Goal: Check status: Check status

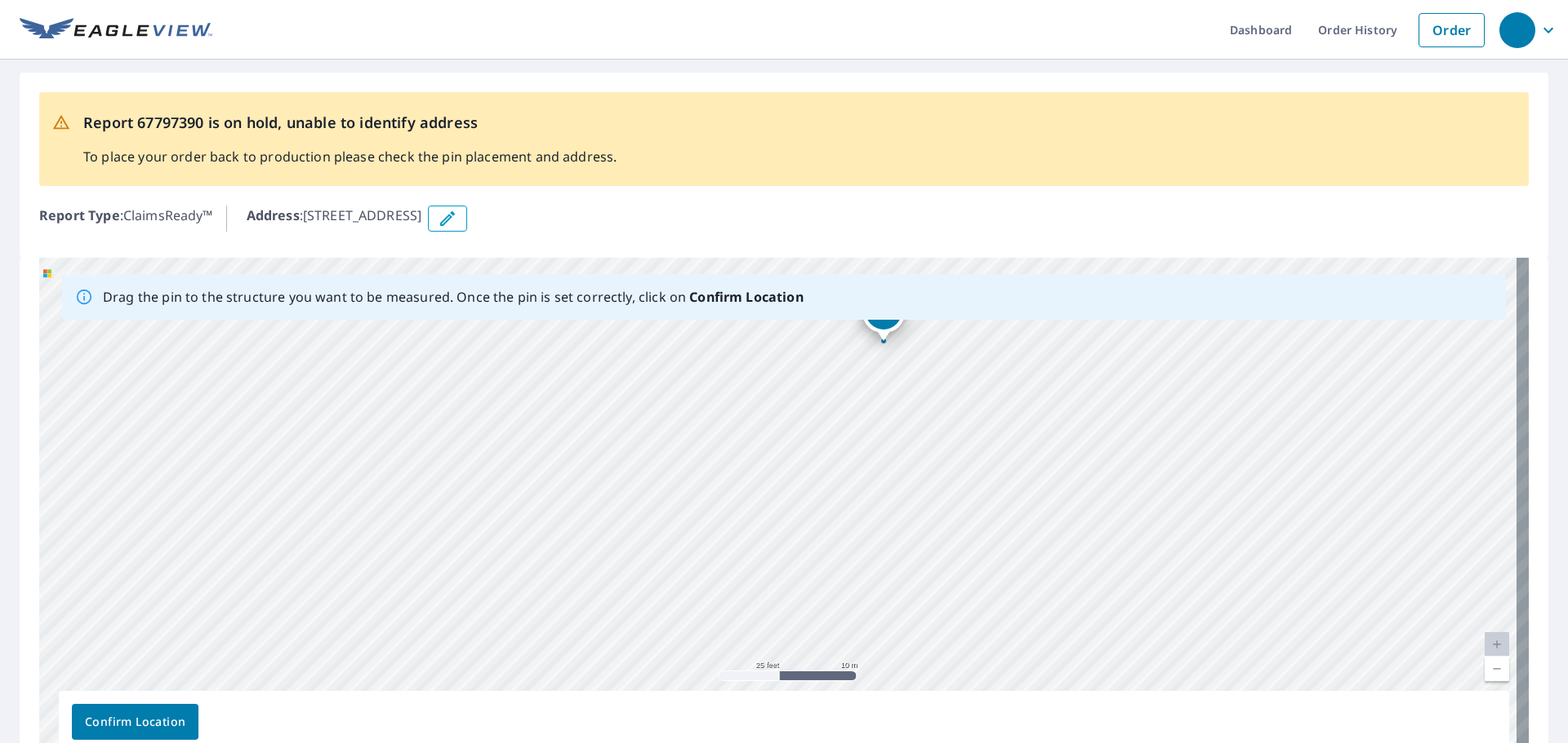
drag, startPoint x: 709, startPoint y: 552, endPoint x: 815, endPoint y: 382, distance: 200.3
click at [815, 382] on div "[STREET_ADDRESS]" at bounding box center [784, 513] width 1490 height 511
drag, startPoint x: 836, startPoint y: 445, endPoint x: 721, endPoint y: 476, distance: 119.1
click at [721, 476] on div "[STREET_ADDRESS]" at bounding box center [784, 513] width 1490 height 511
drag, startPoint x: 738, startPoint y: 449, endPoint x: 707, endPoint y: 460, distance: 32.9
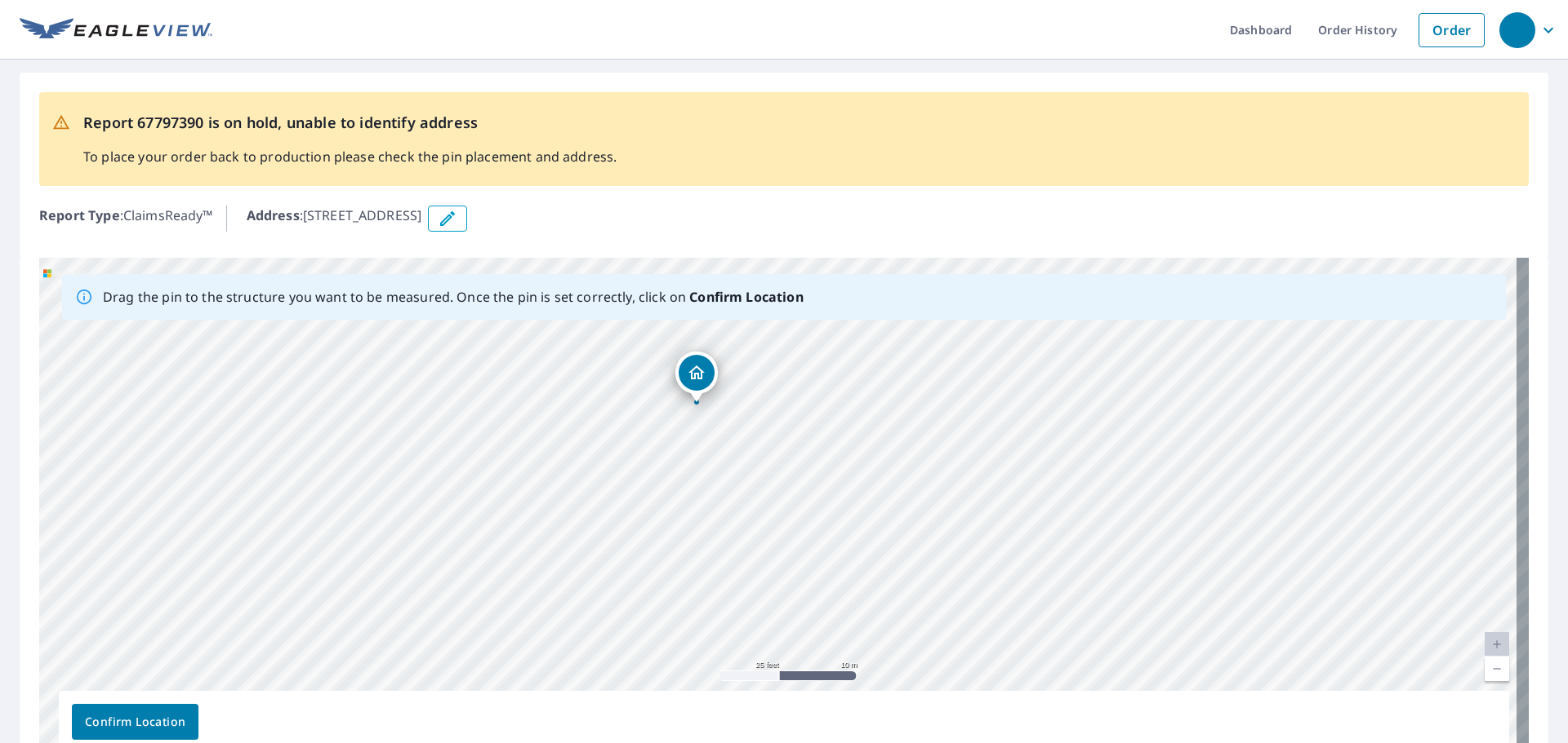
click at [707, 460] on div "[STREET_ADDRESS]" at bounding box center [784, 513] width 1490 height 511
drag, startPoint x: 856, startPoint y: 455, endPoint x: 703, endPoint y: 475, distance: 154.3
click at [706, 475] on div "[STREET_ADDRESS]" at bounding box center [784, 513] width 1490 height 511
drag, startPoint x: 952, startPoint y: 396, endPoint x: 738, endPoint y: 461, distance: 223.7
click at [732, 464] on div "[STREET_ADDRESS]" at bounding box center [784, 513] width 1490 height 511
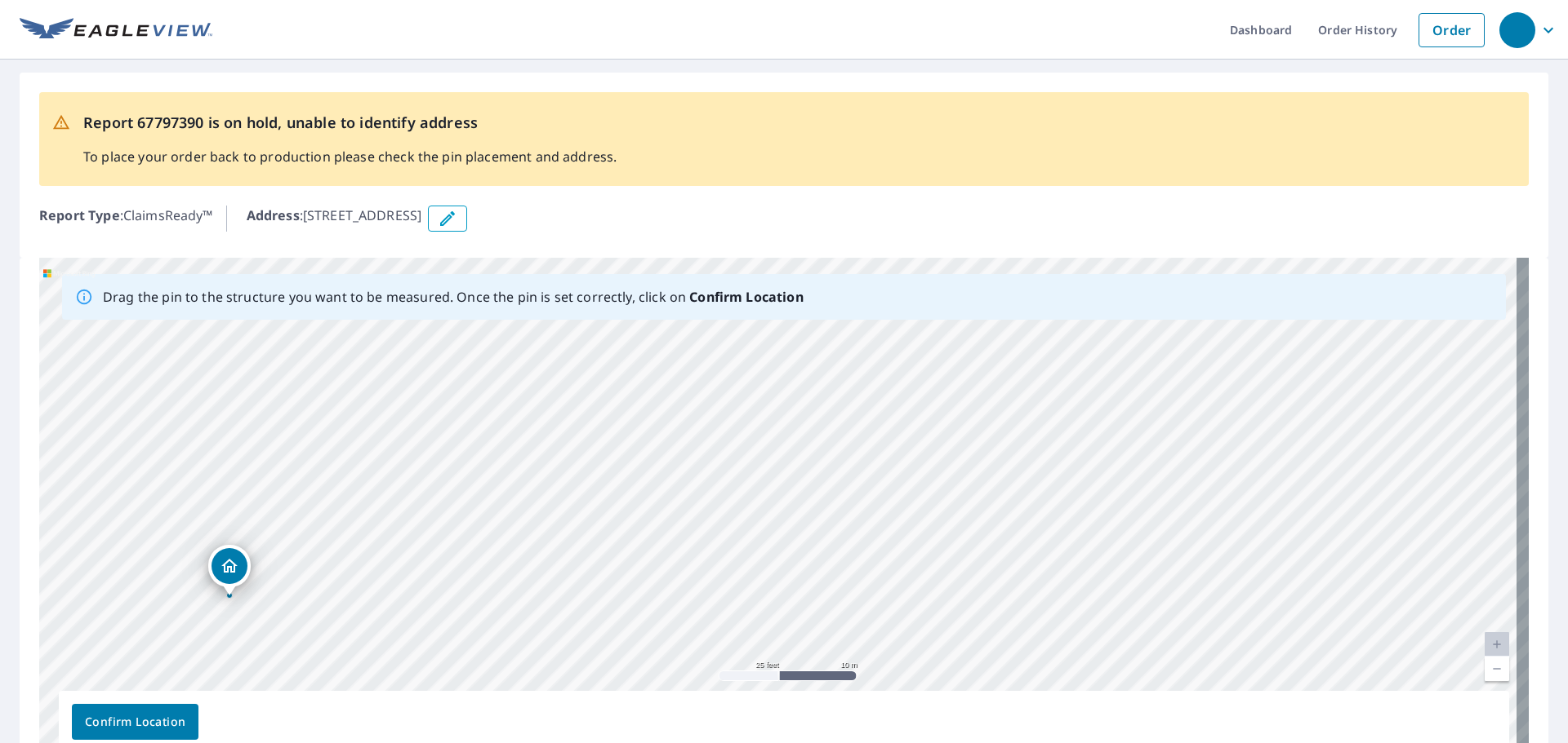
drag, startPoint x: 987, startPoint y: 399, endPoint x: 999, endPoint y: 449, distance: 51.4
click at [998, 449] on div "[STREET_ADDRESS]" at bounding box center [784, 513] width 1490 height 511
drag, startPoint x: 693, startPoint y: 492, endPoint x: 799, endPoint y: 441, distance: 117.6
click at [799, 441] on div "[STREET_ADDRESS]" at bounding box center [784, 513] width 1490 height 511
drag, startPoint x: 517, startPoint y: 562, endPoint x: 617, endPoint y: 487, distance: 125.0
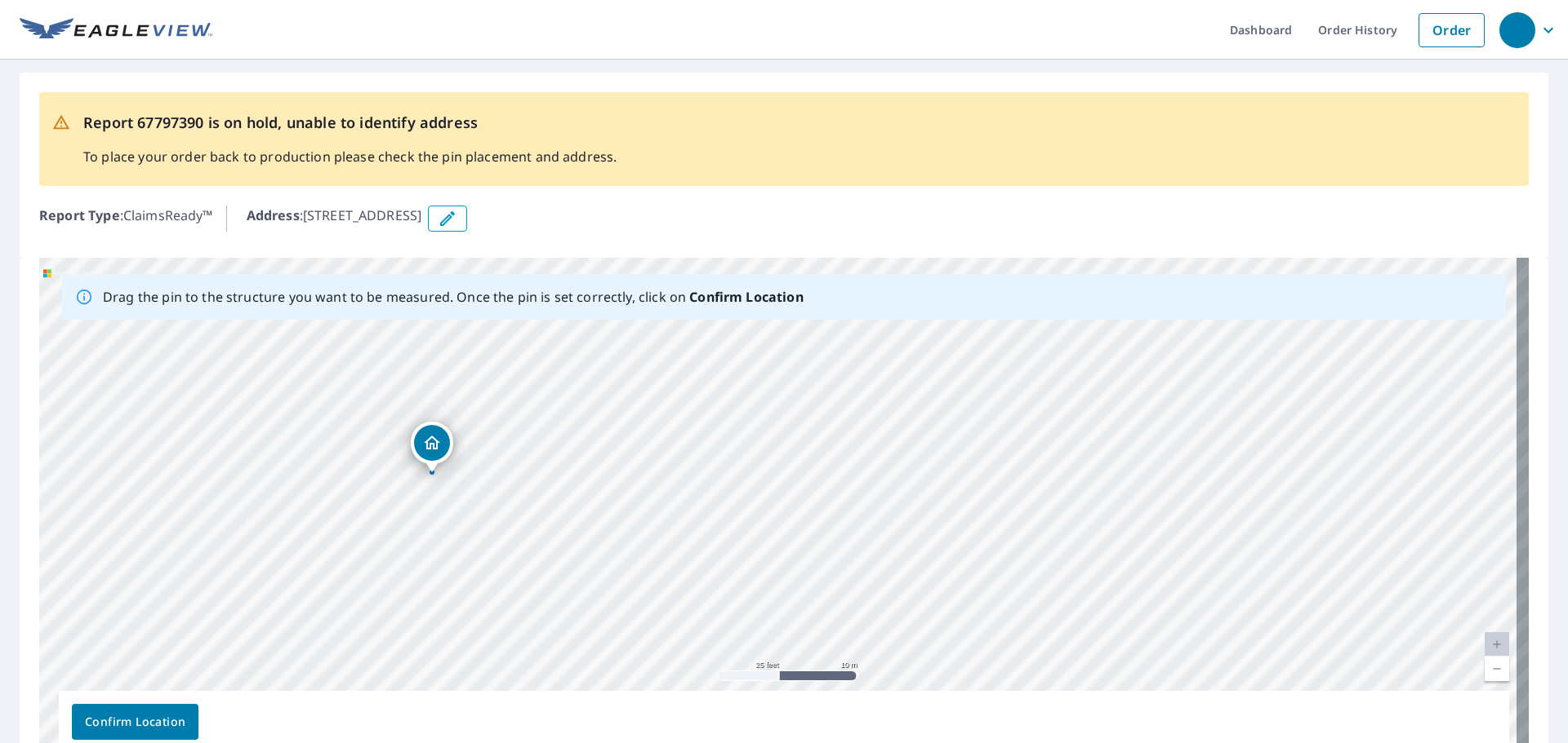
click at [617, 488] on div "[STREET_ADDRESS]" at bounding box center [784, 513] width 1490 height 511
drag, startPoint x: 440, startPoint y: 551, endPoint x: 596, endPoint y: 455, distance: 183.2
click at [595, 455] on div "[STREET_ADDRESS]" at bounding box center [784, 513] width 1490 height 511
drag, startPoint x: 607, startPoint y: 478, endPoint x: 275, endPoint y: 594, distance: 351.7
click at [281, 594] on div "[STREET_ADDRESS]" at bounding box center [784, 513] width 1490 height 511
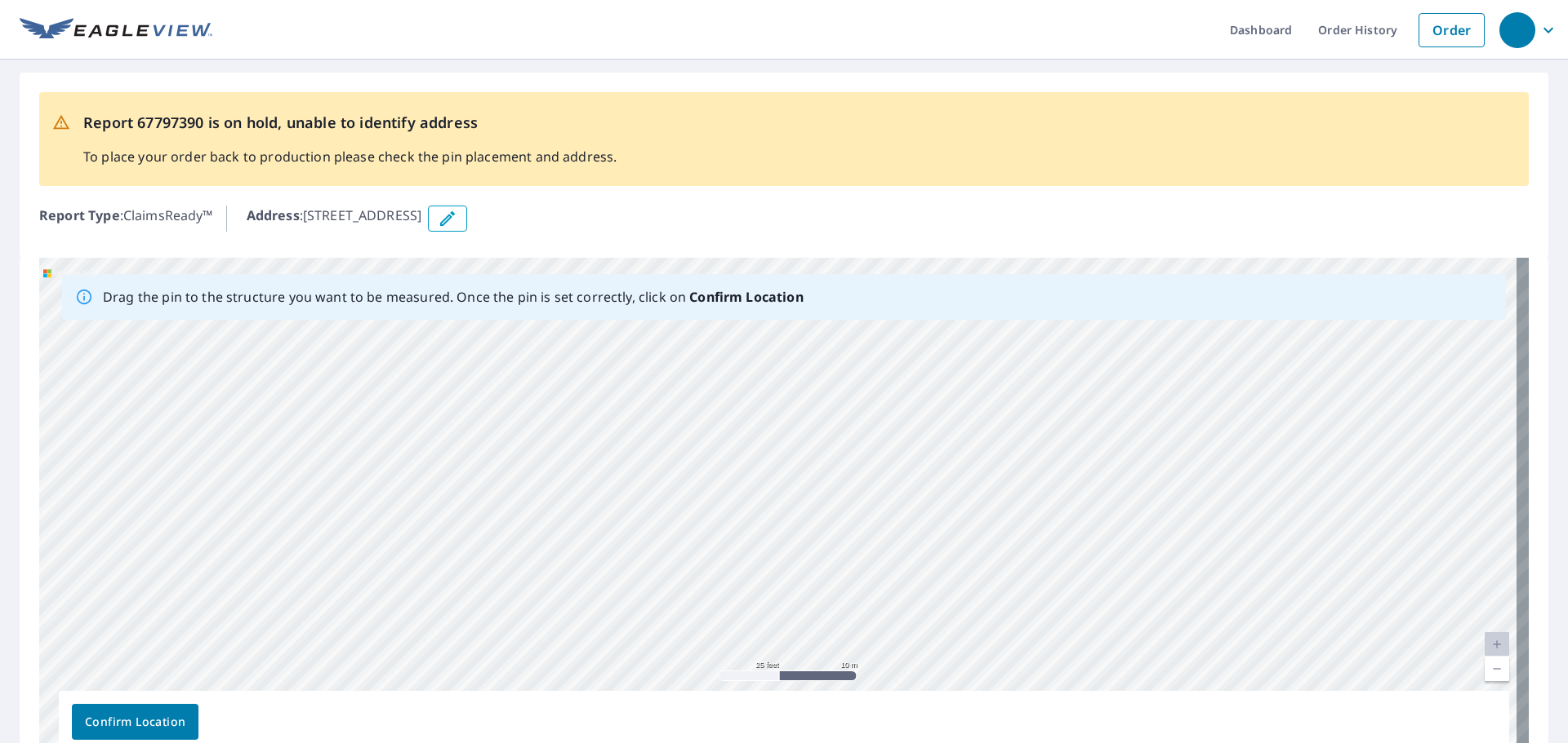
drag, startPoint x: 601, startPoint y: 483, endPoint x: 261, endPoint y: 598, distance: 358.9
click at [237, 623] on div "[STREET_ADDRESS]" at bounding box center [784, 513] width 1490 height 511
drag, startPoint x: 754, startPoint y: 482, endPoint x: 436, endPoint y: 609, distance: 342.4
click at [436, 609] on div "[STREET_ADDRESS]" at bounding box center [784, 513] width 1490 height 511
drag, startPoint x: 505, startPoint y: 571, endPoint x: 896, endPoint y: 393, distance: 429.6
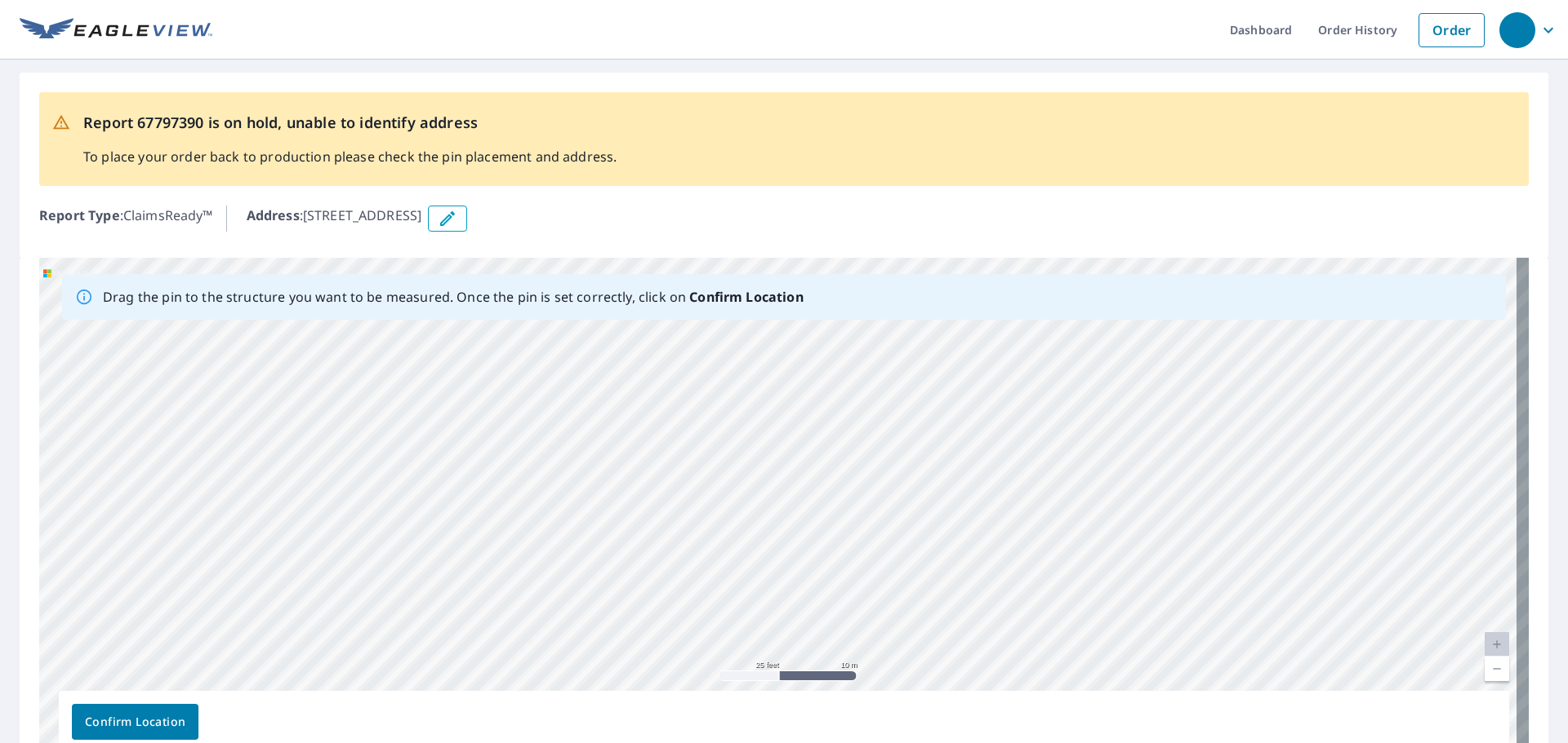
click at [896, 393] on div "[STREET_ADDRESS]" at bounding box center [784, 513] width 1490 height 511
drag, startPoint x: 186, startPoint y: 569, endPoint x: 600, endPoint y: 434, distance: 435.5
click at [596, 435] on div "[STREET_ADDRESS]" at bounding box center [784, 513] width 1490 height 511
drag, startPoint x: 238, startPoint y: 557, endPoint x: 592, endPoint y: 442, distance: 372.2
click at [589, 443] on div "[STREET_ADDRESS]" at bounding box center [784, 513] width 1490 height 511
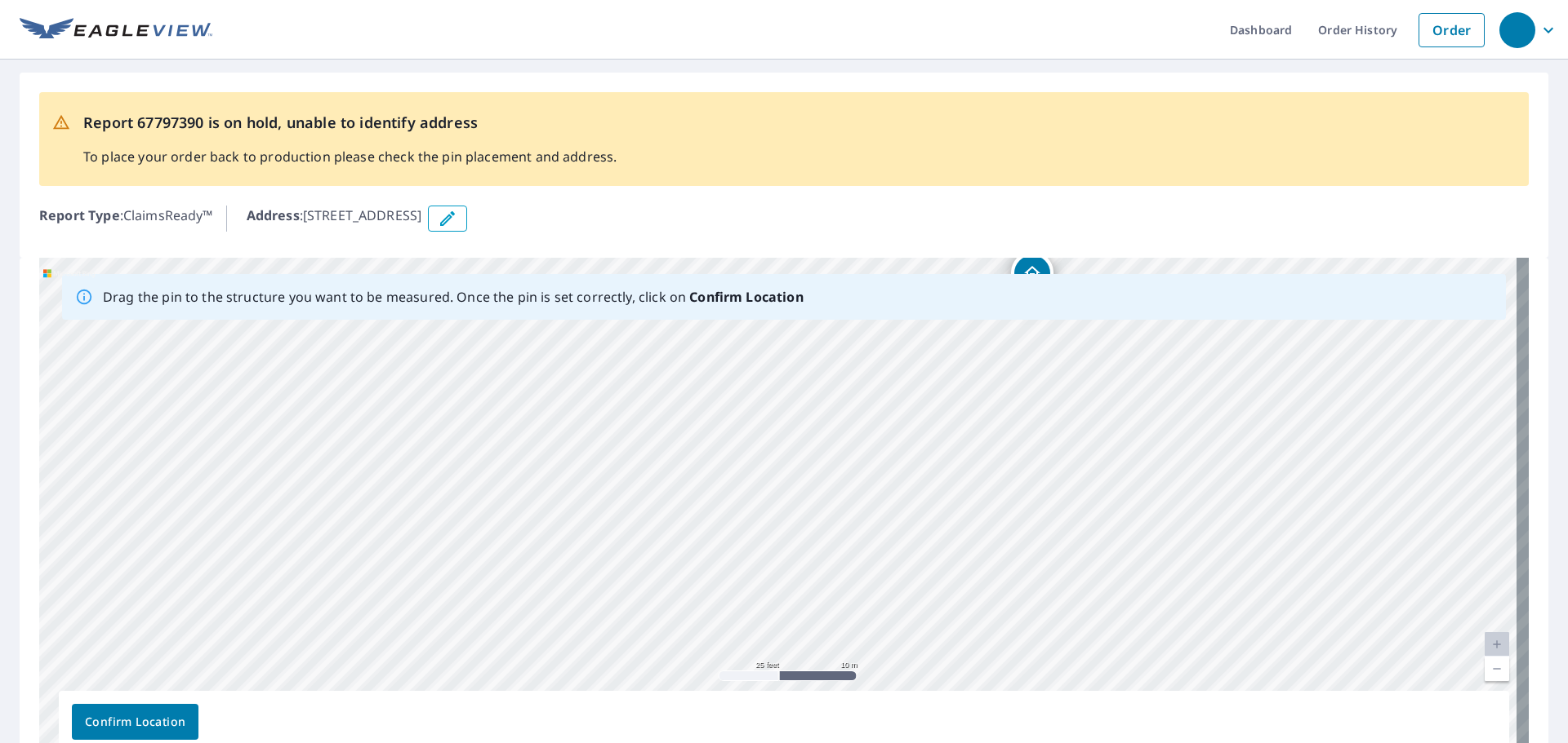
drag, startPoint x: 302, startPoint y: 528, endPoint x: 563, endPoint y: 517, distance: 261.2
click at [563, 517] on div "[STREET_ADDRESS]" at bounding box center [784, 513] width 1490 height 511
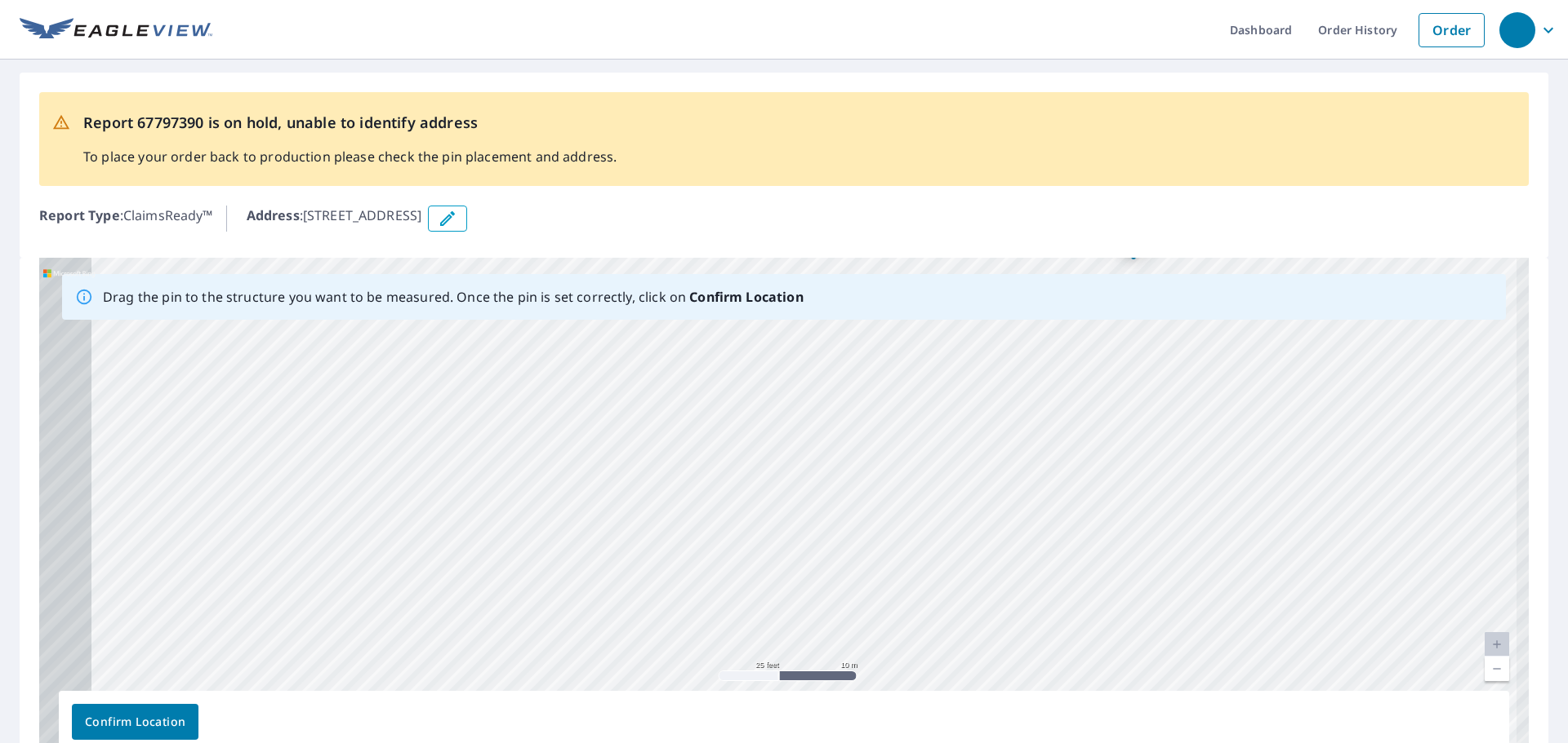
drag, startPoint x: 347, startPoint y: 570, endPoint x: 610, endPoint y: 472, distance: 280.7
click at [610, 472] on div "[STREET_ADDRESS]" at bounding box center [784, 513] width 1490 height 511
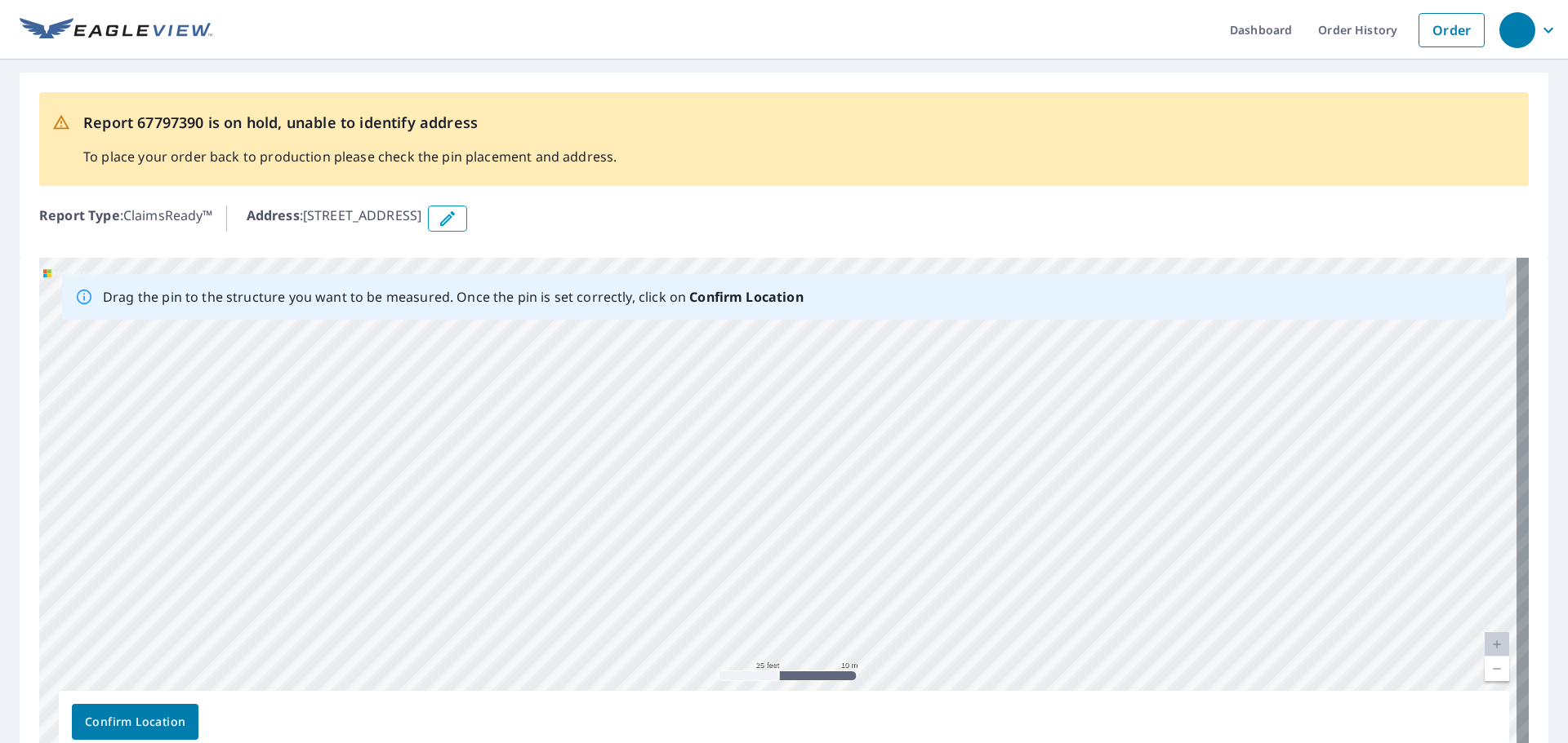
drag, startPoint x: 428, startPoint y: 528, endPoint x: 540, endPoint y: 468, distance: 127.1
click at [539, 468] on div "[STREET_ADDRESS]" at bounding box center [784, 513] width 1490 height 511
drag, startPoint x: 555, startPoint y: 479, endPoint x: 382, endPoint y: 543, distance: 184.5
click at [382, 543] on div "[STREET_ADDRESS]" at bounding box center [784, 513] width 1490 height 511
drag, startPoint x: 546, startPoint y: 491, endPoint x: 497, endPoint y: 528, distance: 61.4
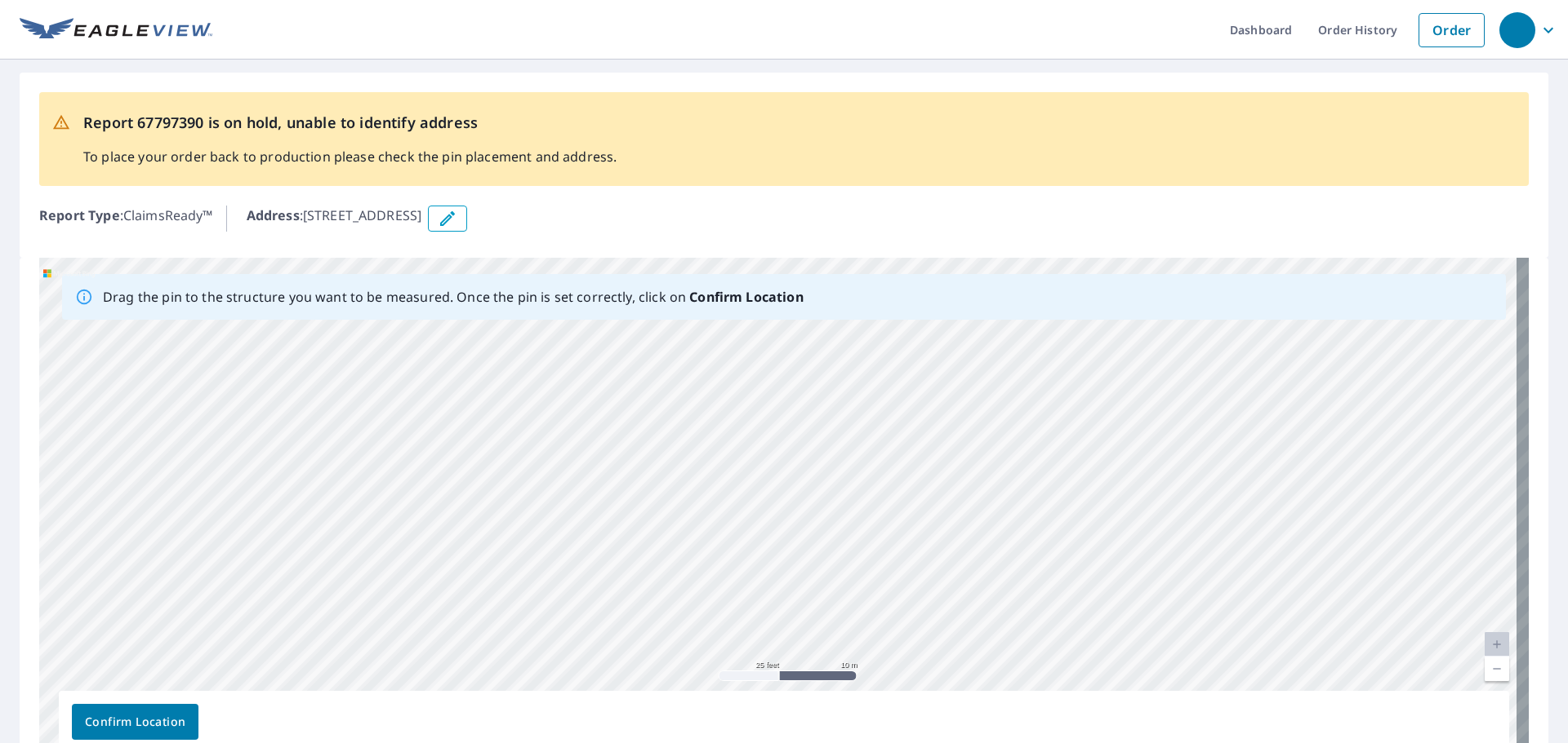
click at [497, 528] on div "[STREET_ADDRESS]" at bounding box center [784, 513] width 1490 height 511
drag, startPoint x: 670, startPoint y: 492, endPoint x: 585, endPoint y: 547, distance: 101.2
click at [588, 550] on div "[STREET_ADDRESS]" at bounding box center [784, 513] width 1490 height 511
drag, startPoint x: 685, startPoint y: 534, endPoint x: 602, endPoint y: 579, distance: 94.4
click at [625, 583] on div "[STREET_ADDRESS]" at bounding box center [784, 513] width 1490 height 511
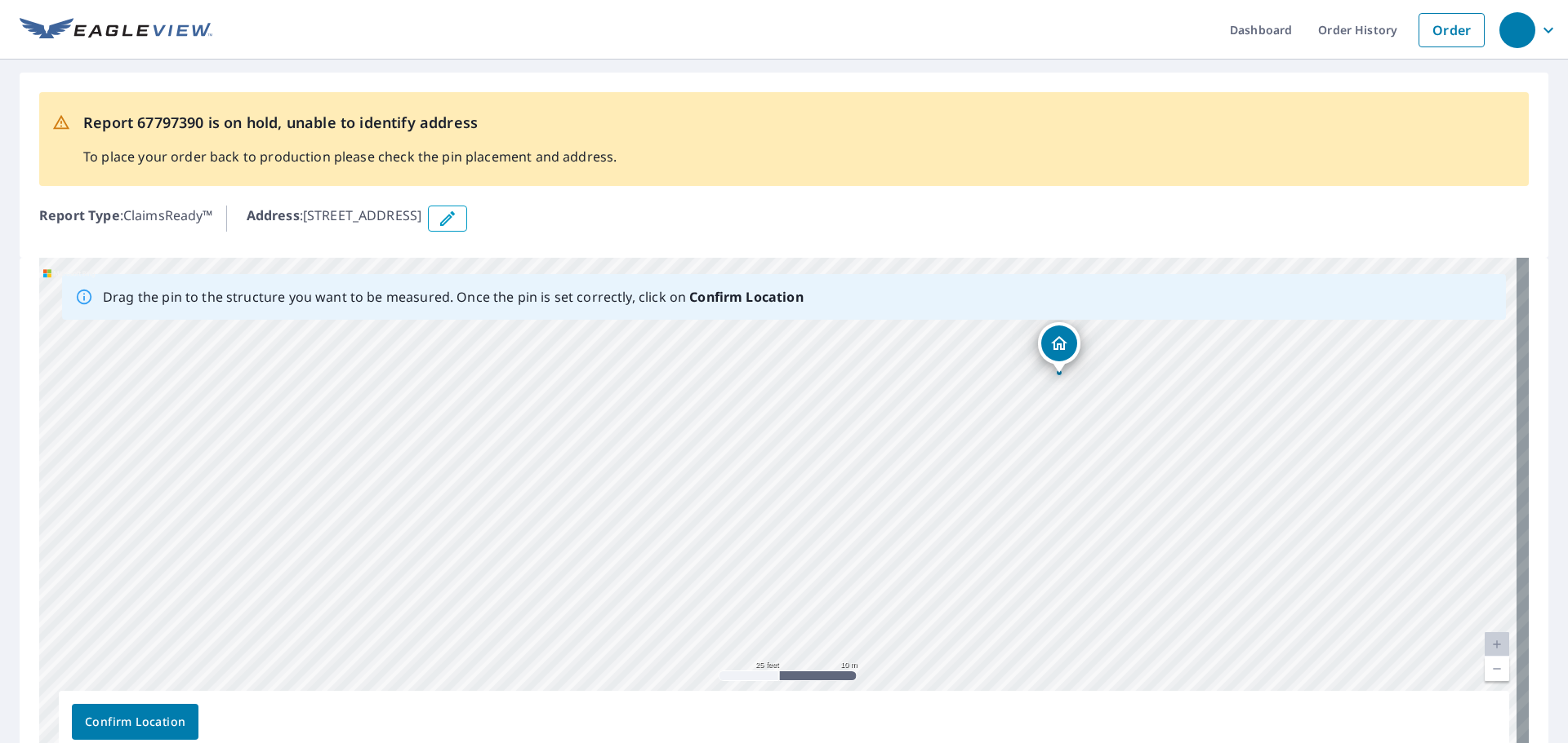
drag, startPoint x: 642, startPoint y: 542, endPoint x: 601, endPoint y: 585, distance: 59.4
click at [601, 585] on div "[STREET_ADDRESS]" at bounding box center [784, 513] width 1490 height 511
